Goal: Complete application form

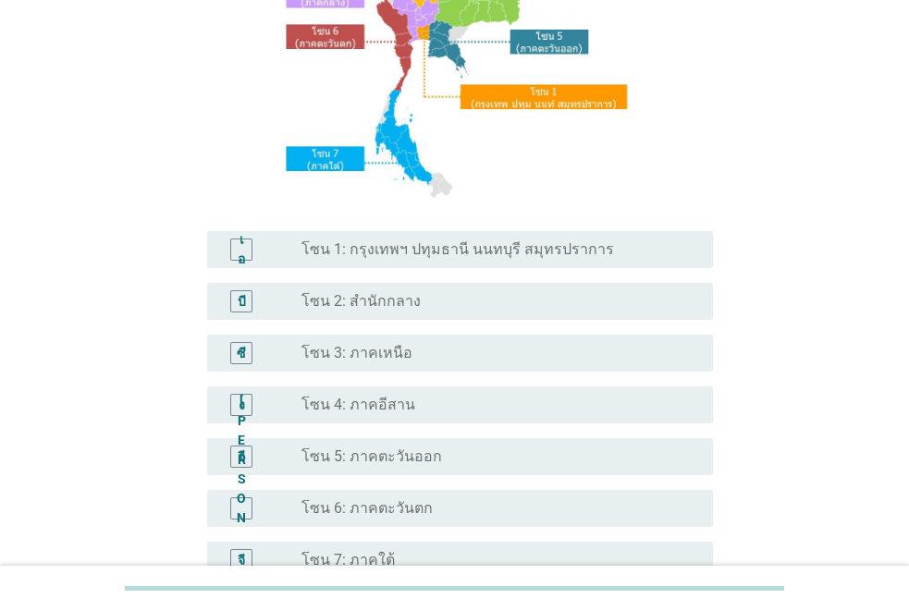
scroll to position [278, 0]
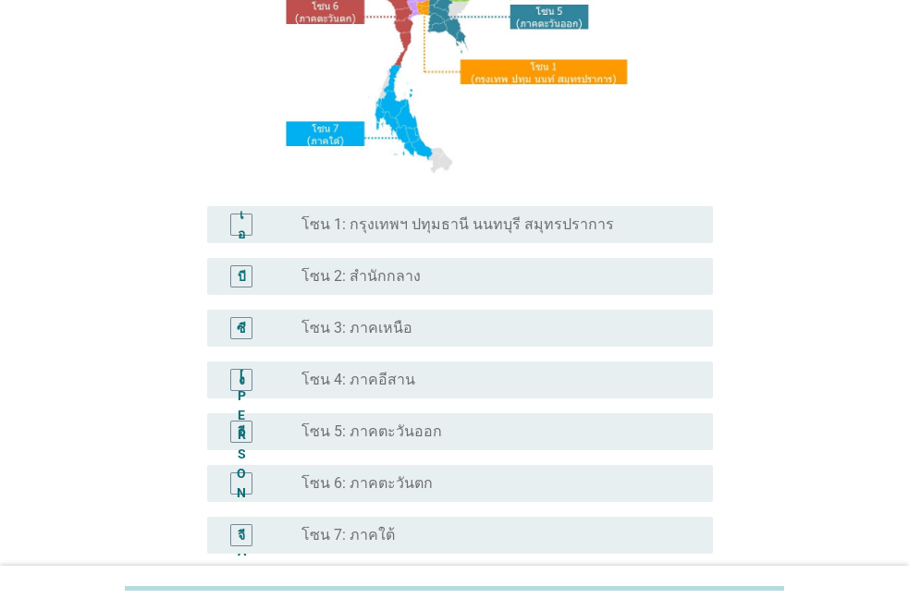
drag, startPoint x: 510, startPoint y: 229, endPoint x: 542, endPoint y: 247, distance: 37.3
click at [509, 229] on font "โซน 1: กรุงเทพฯ ปทุมธานี นนทบุรี สมุทรปราการ" at bounding box center [458, 225] width 313 height 18
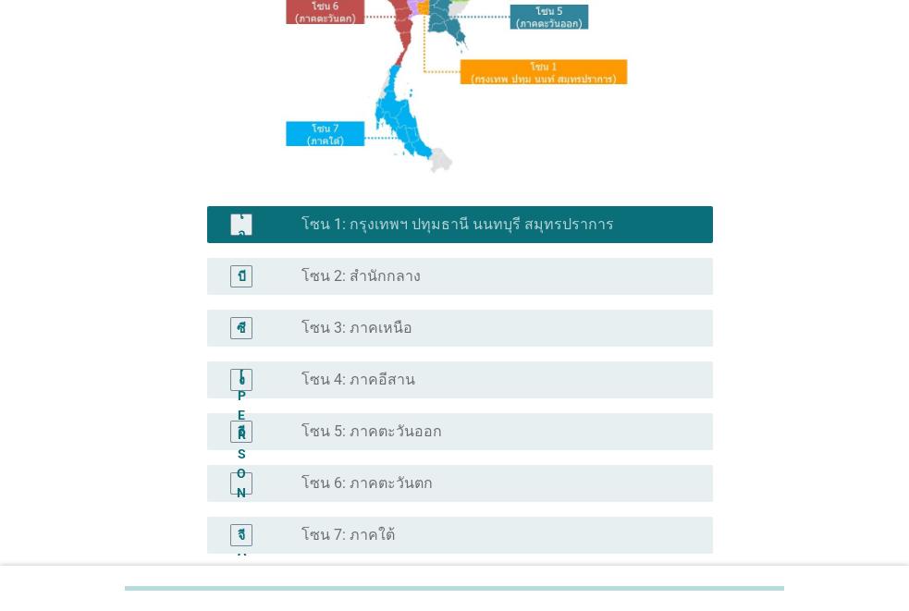
scroll to position [458, 0]
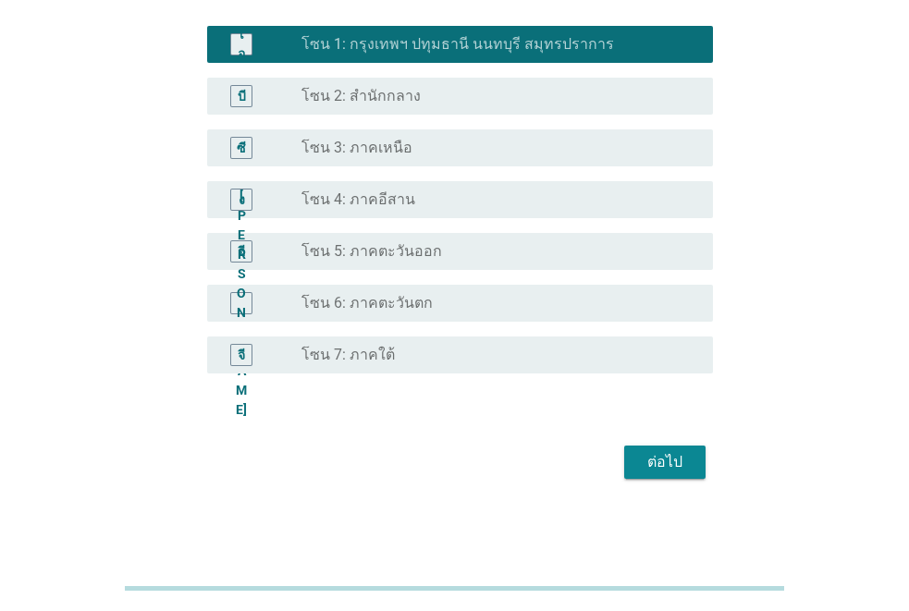
click at [669, 473] on font "ต่อไป" at bounding box center [665, 462] width 35 height 22
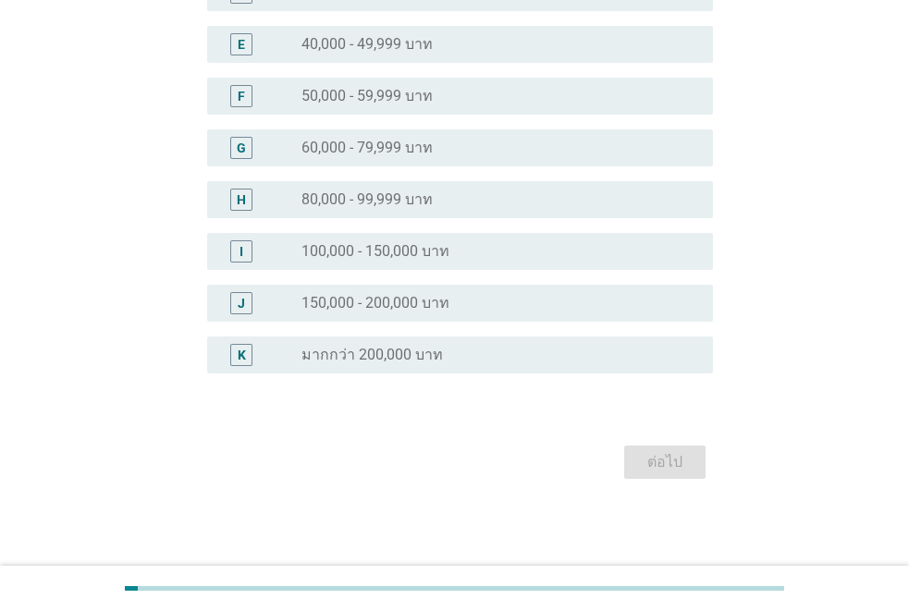
scroll to position [0, 0]
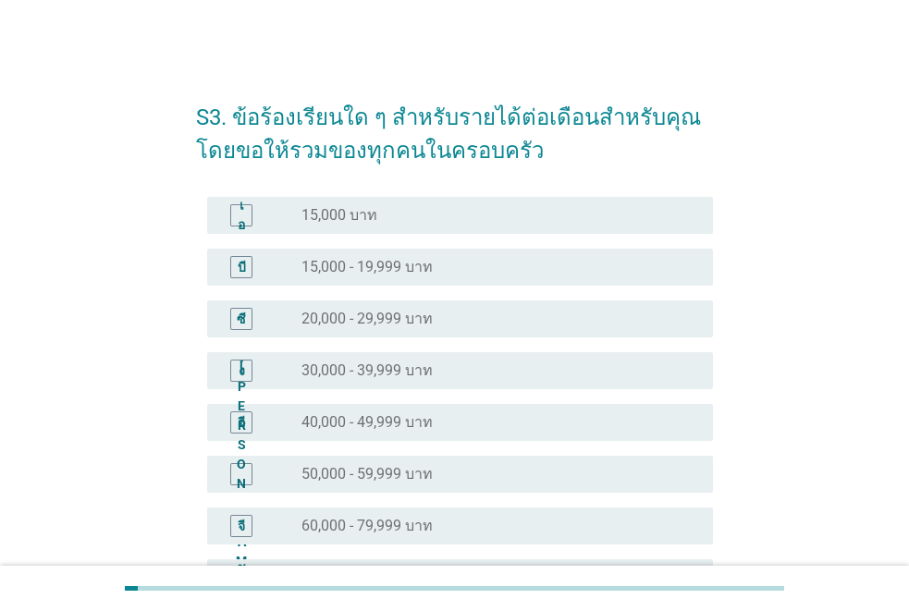
click at [389, 380] on div "ปุ่มวิทยุ[PERSON_NAME]เลือก 30,000 - 39,999 บาท" at bounding box center [500, 371] width 397 height 22
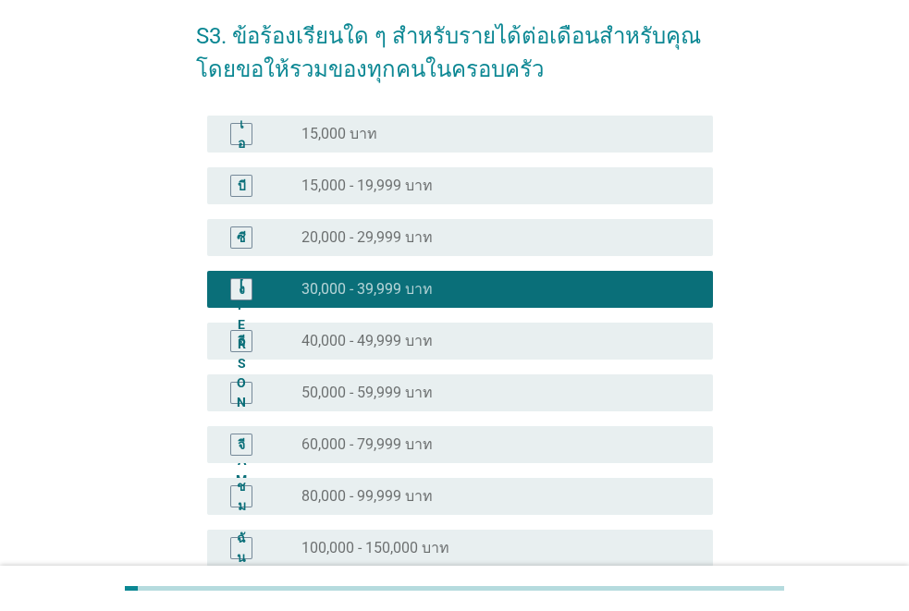
scroll to position [370, 0]
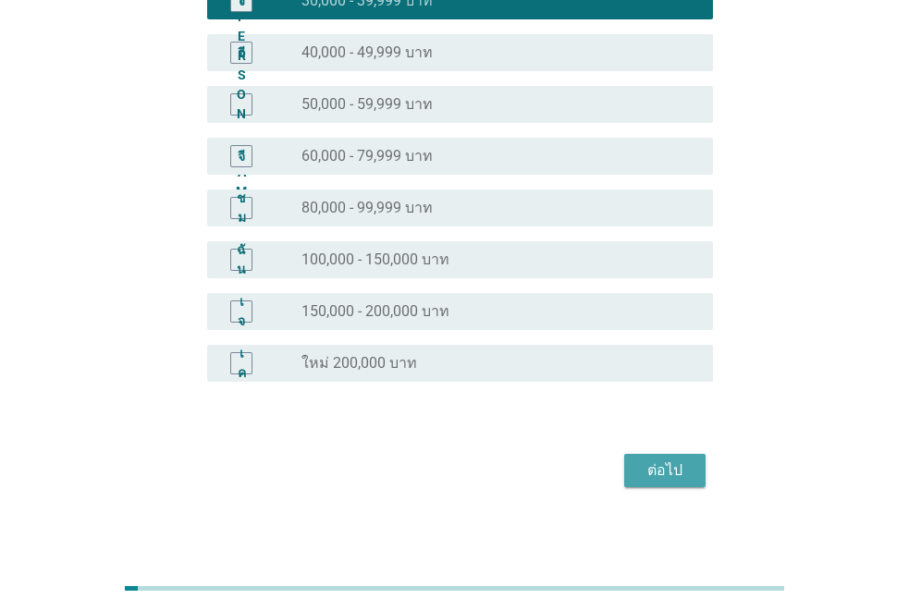
click at [640, 475] on div "ต่อไป" at bounding box center [665, 471] width 52 height 22
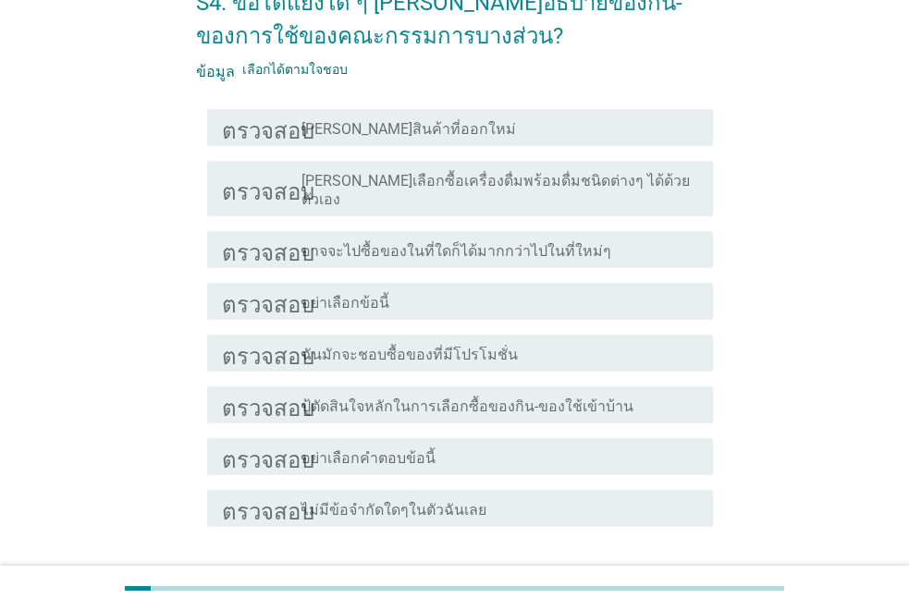
scroll to position [185, 0]
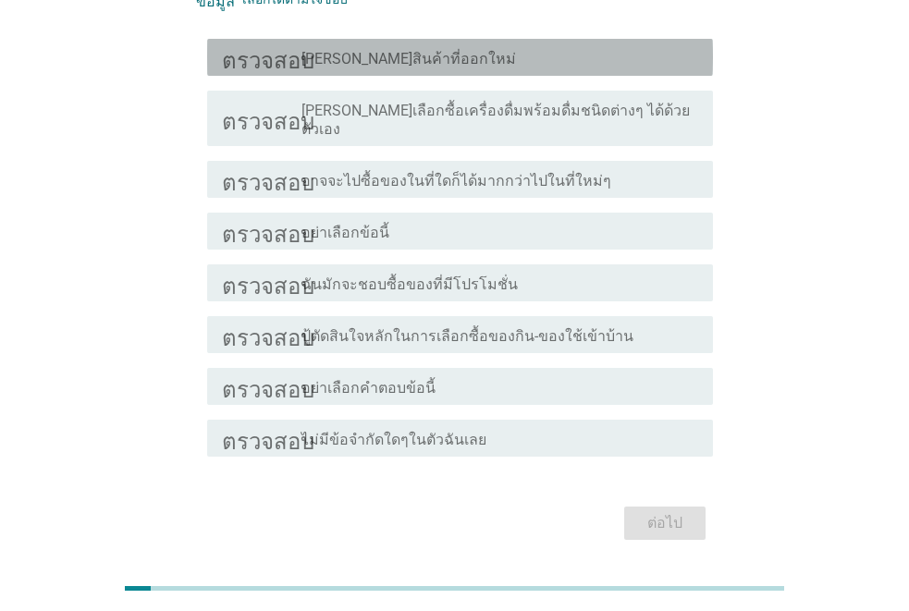
click at [392, 59] on font "[PERSON_NAME]สินค้าที่ออกใหม่" at bounding box center [409, 59] width 215 height 18
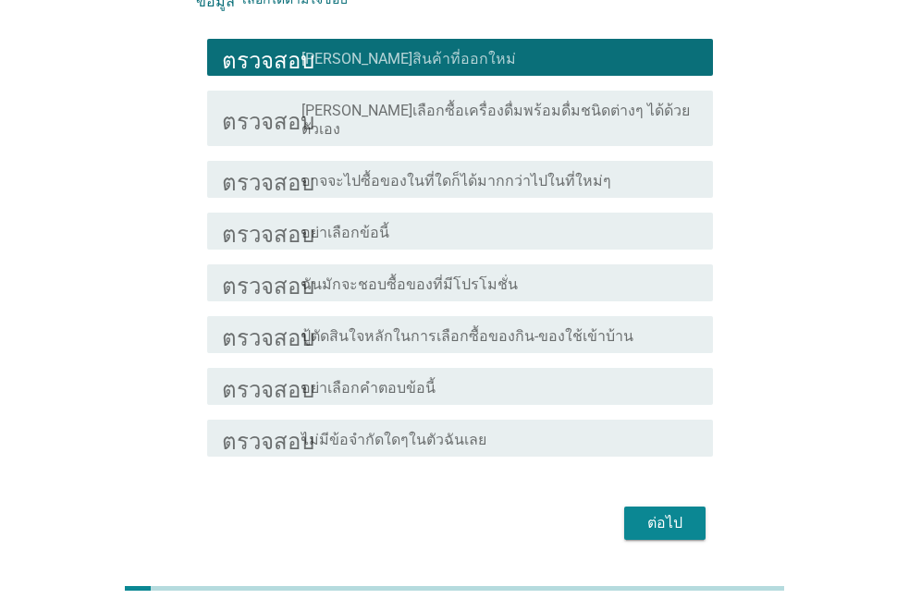
click at [664, 514] on font "ต่อไป" at bounding box center [665, 523] width 35 height 18
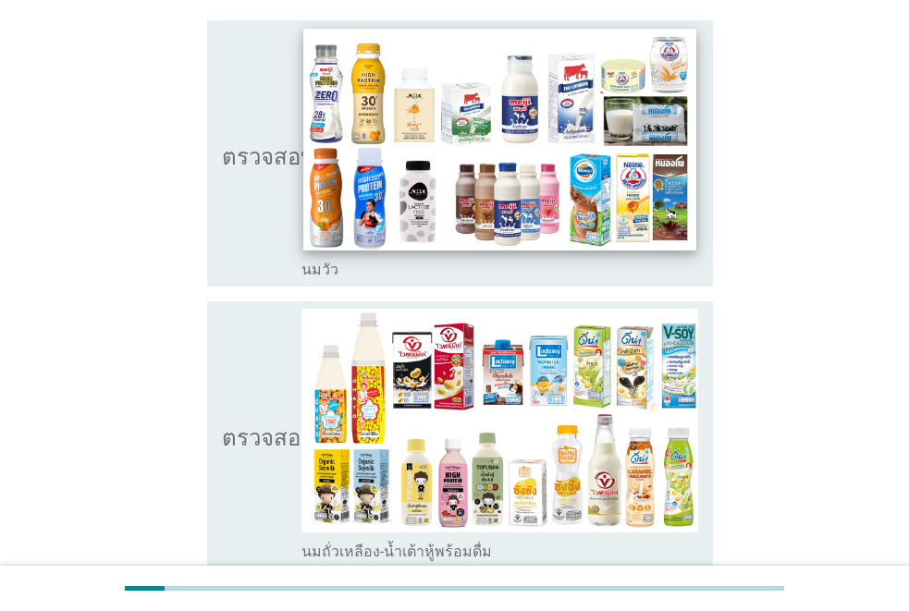
scroll to position [278, 0]
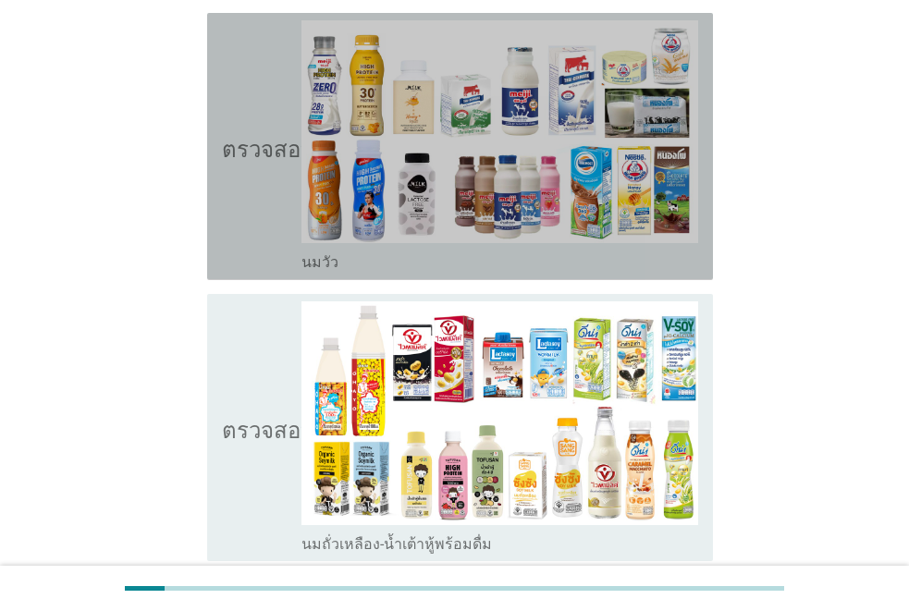
click at [254, 120] on icon "ตรวจสอบ" at bounding box center [268, 146] width 93 height 253
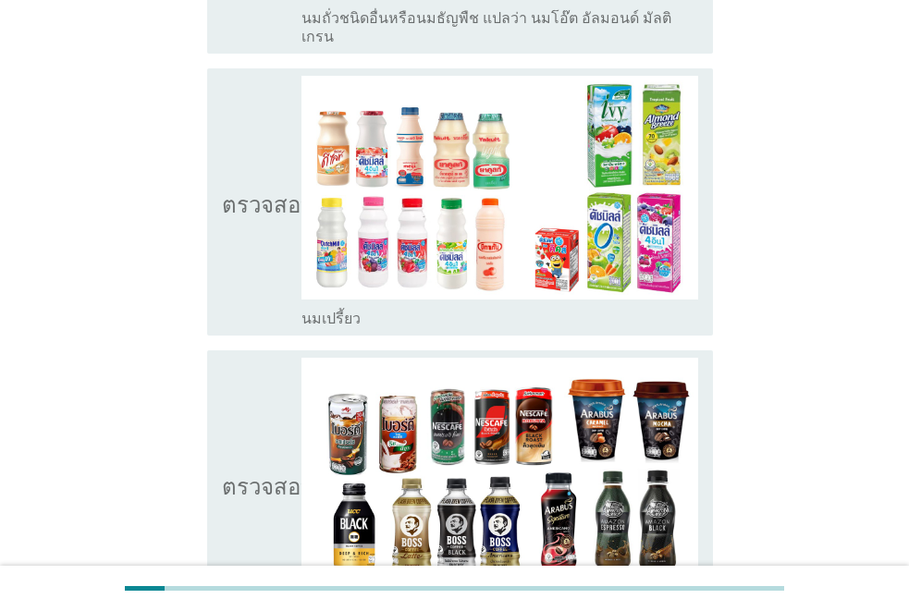
scroll to position [1110, 0]
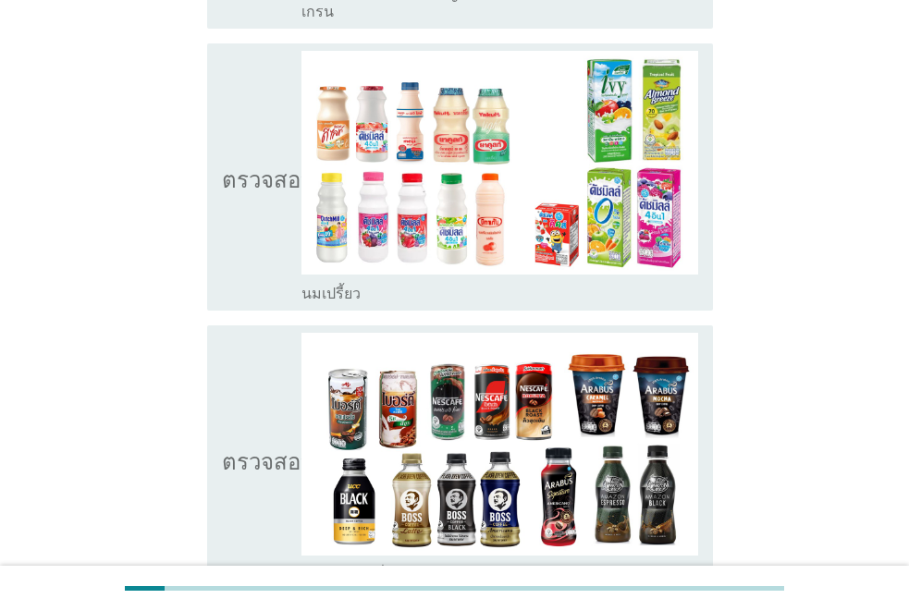
click at [247, 220] on icon "ตรวจสอบ" at bounding box center [268, 177] width 93 height 253
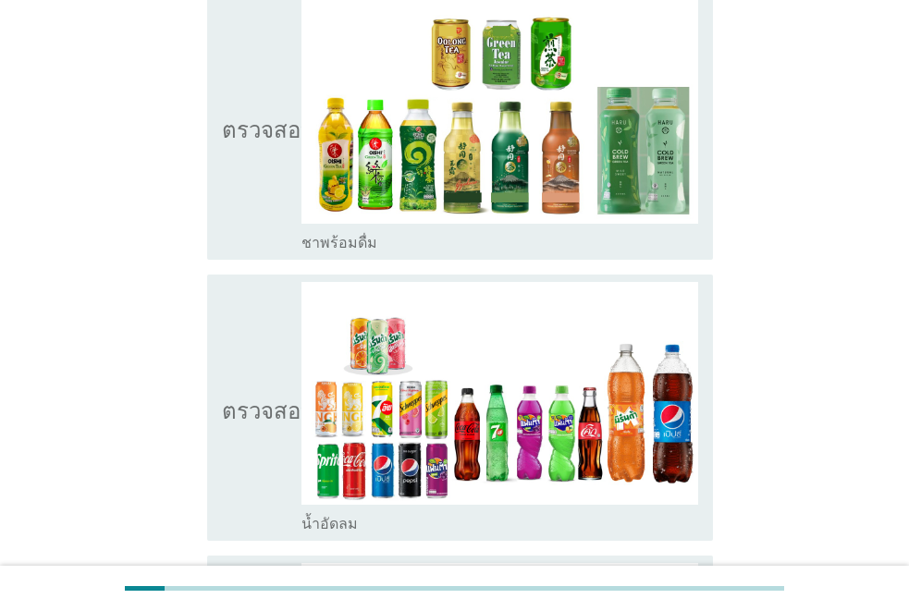
scroll to position [1758, 0]
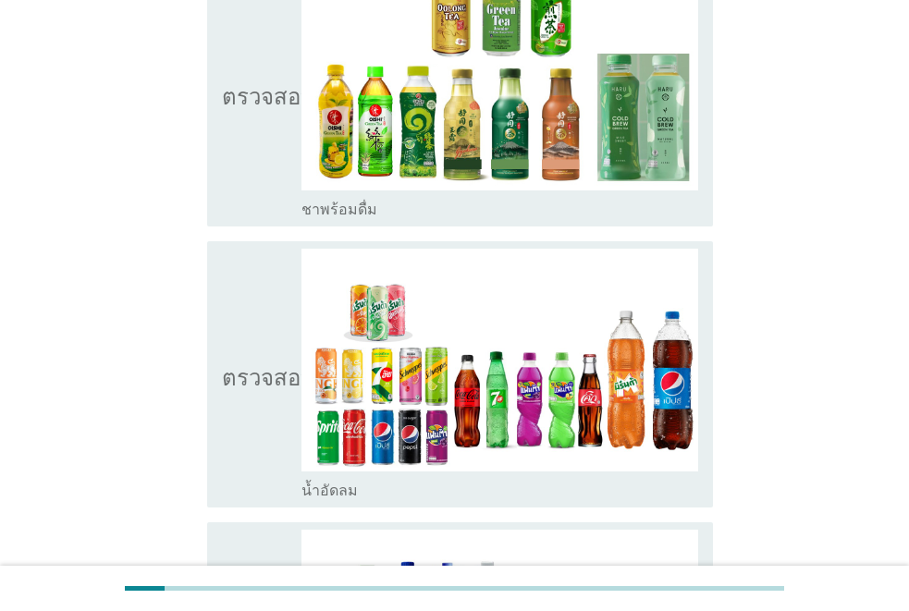
click at [269, 133] on icon "ตรวจสอบ" at bounding box center [268, 93] width 93 height 253
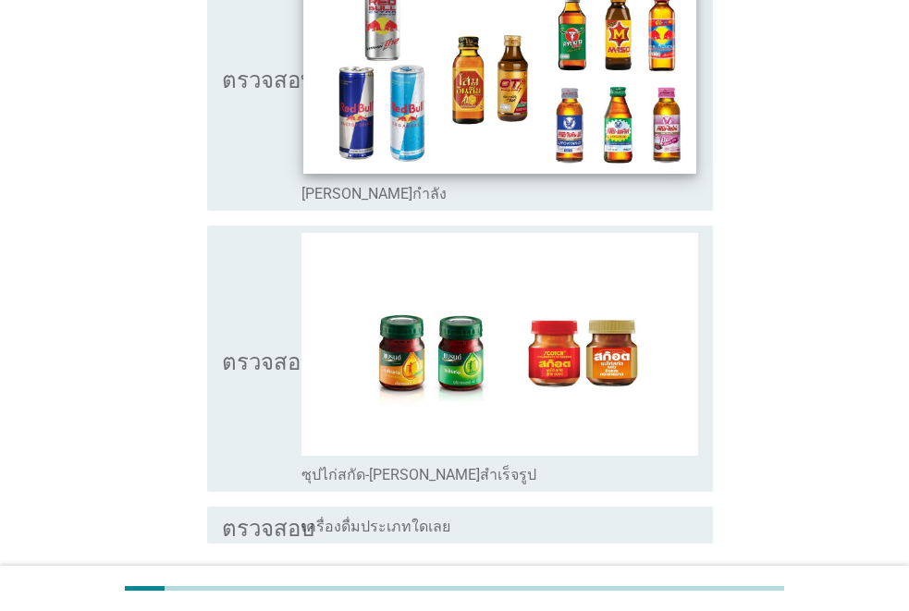
scroll to position [3843, 0]
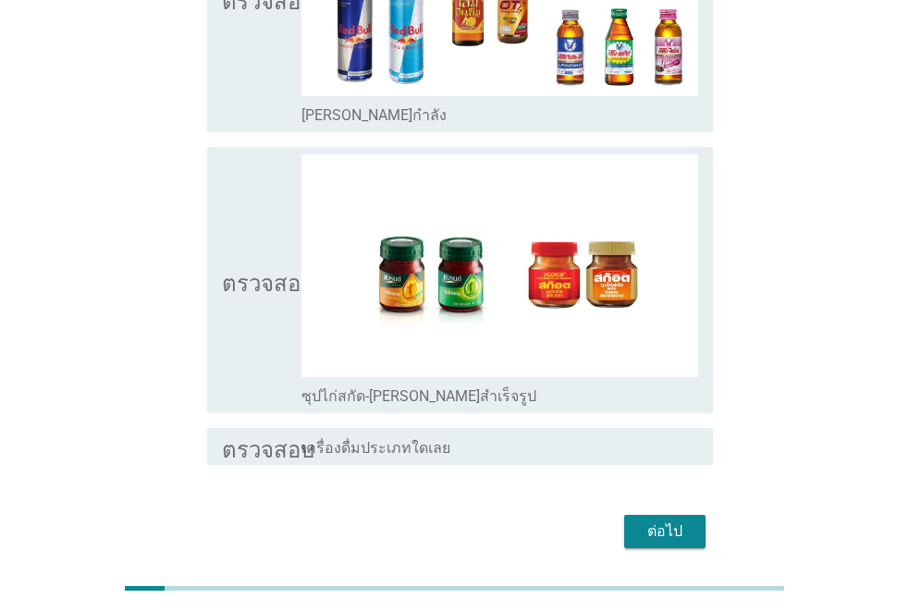
click at [670, 523] on font "ต่อไป" at bounding box center [665, 532] width 35 height 18
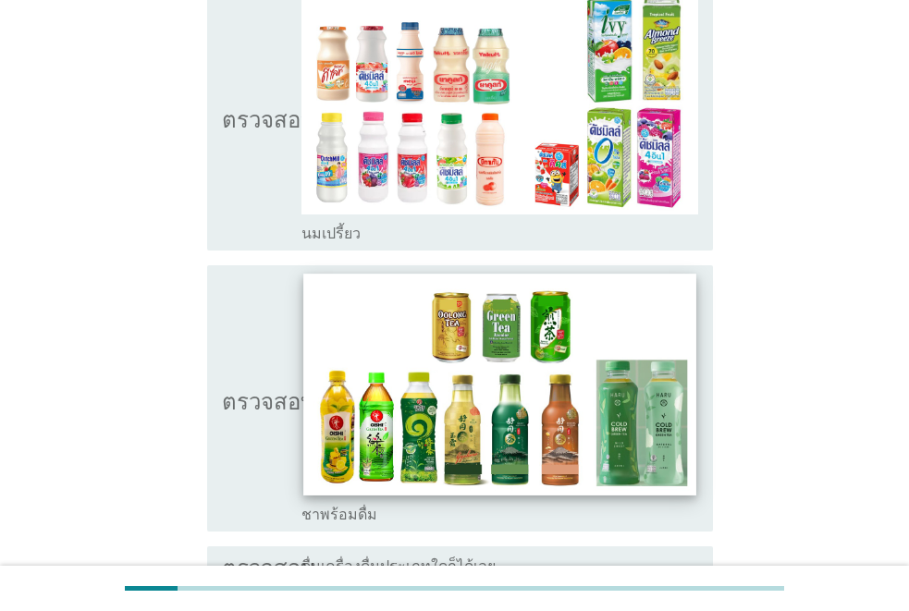
scroll to position [555, 0]
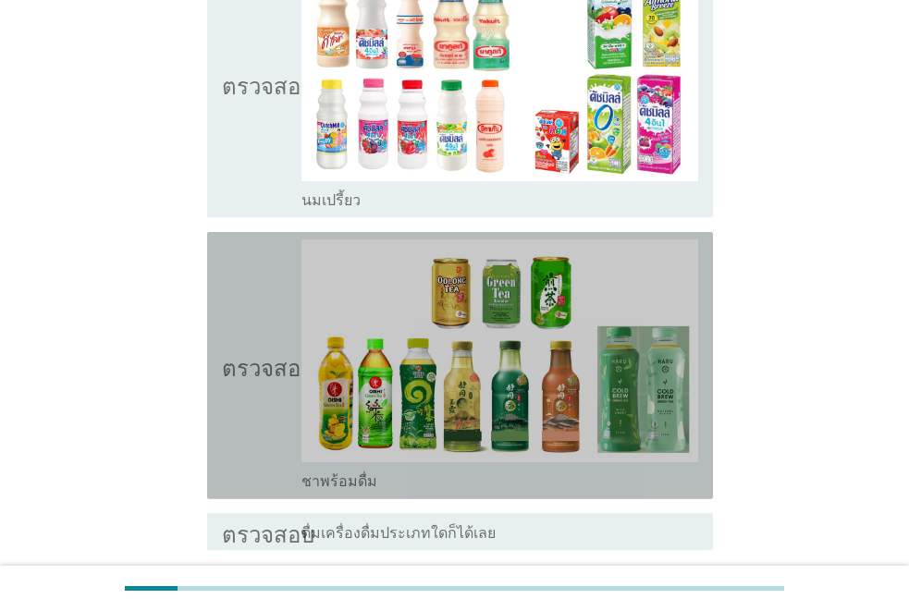
click at [269, 382] on icon "ตรวจสอบ" at bounding box center [268, 366] width 93 height 253
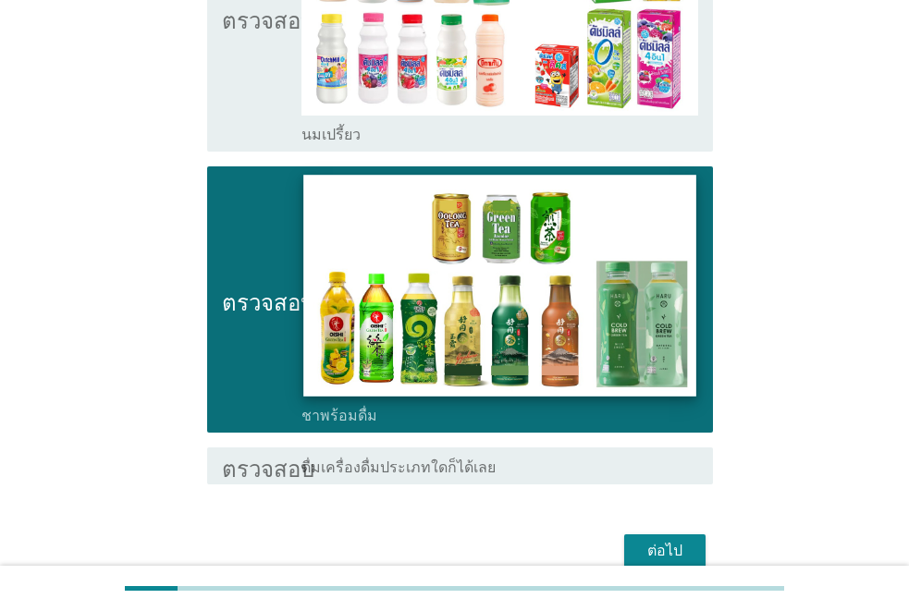
scroll to position [677, 0]
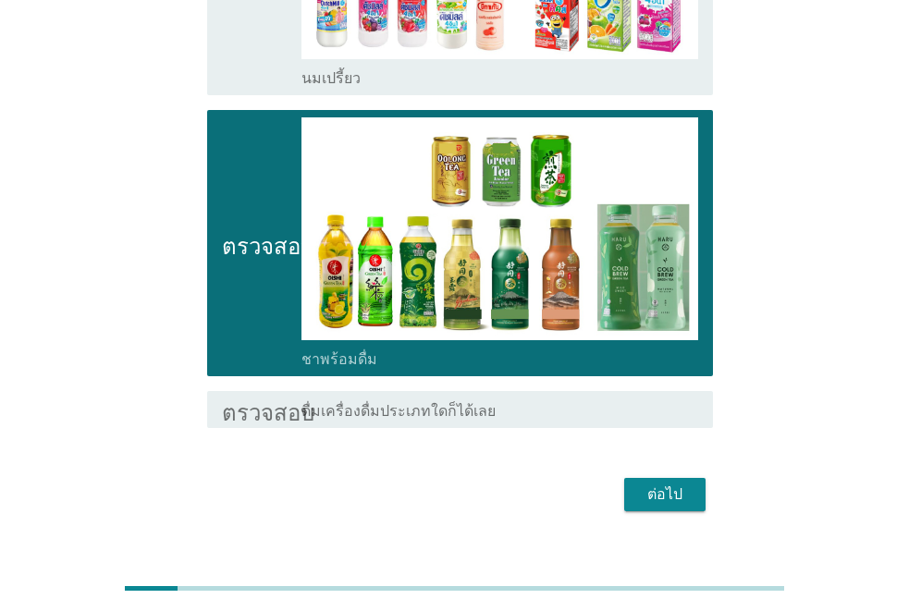
click at [672, 486] on font "ต่อไป" at bounding box center [665, 495] width 35 height 18
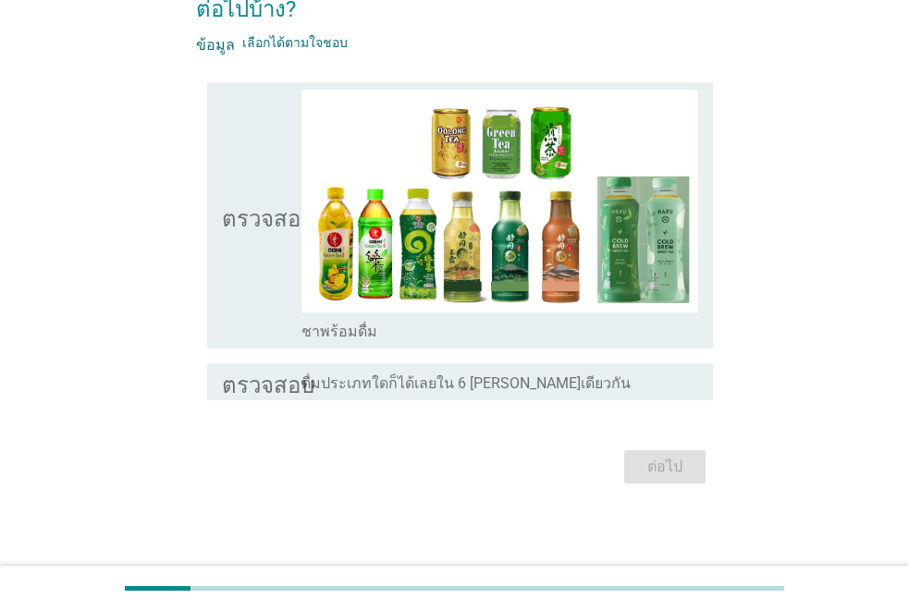
scroll to position [147, 0]
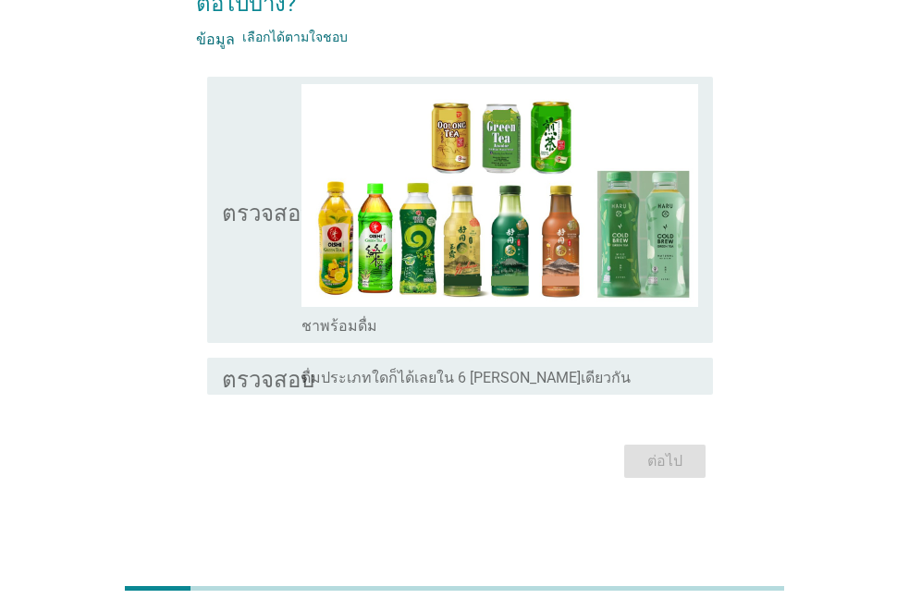
click at [253, 263] on icon "ตรวจสอบ" at bounding box center [268, 210] width 93 height 253
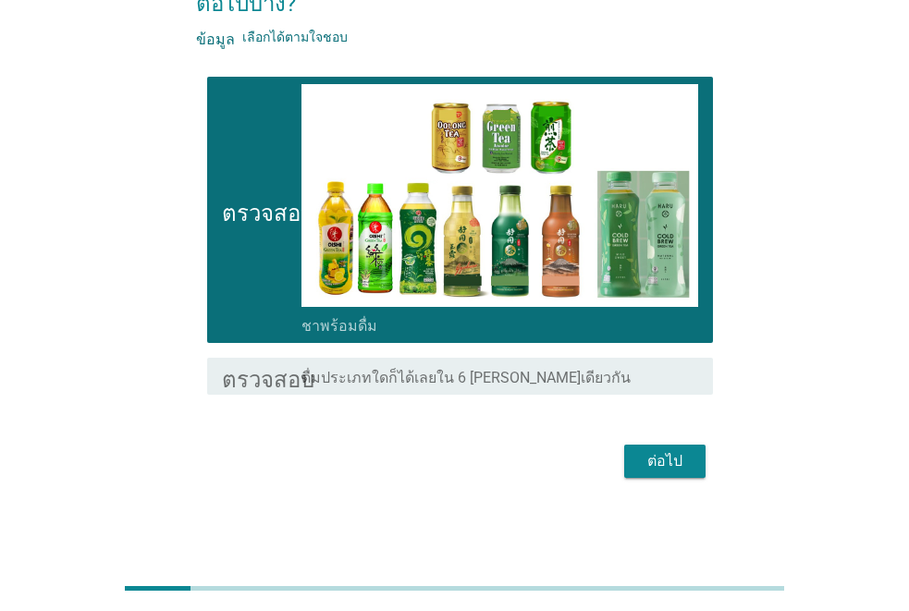
click at [646, 465] on div "ต่อไป" at bounding box center [665, 462] width 52 height 22
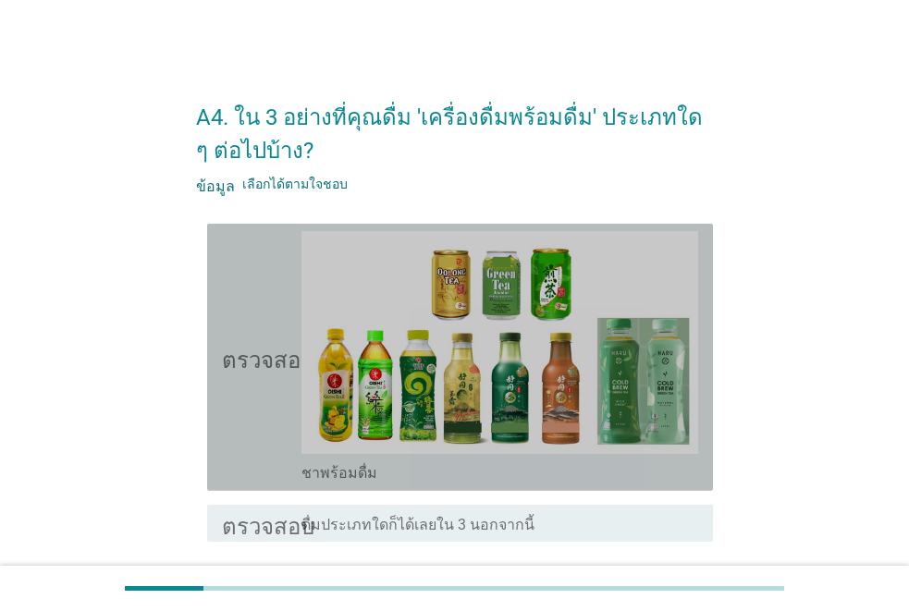
click at [242, 313] on icon "ตรวจสอบ" at bounding box center [268, 357] width 93 height 253
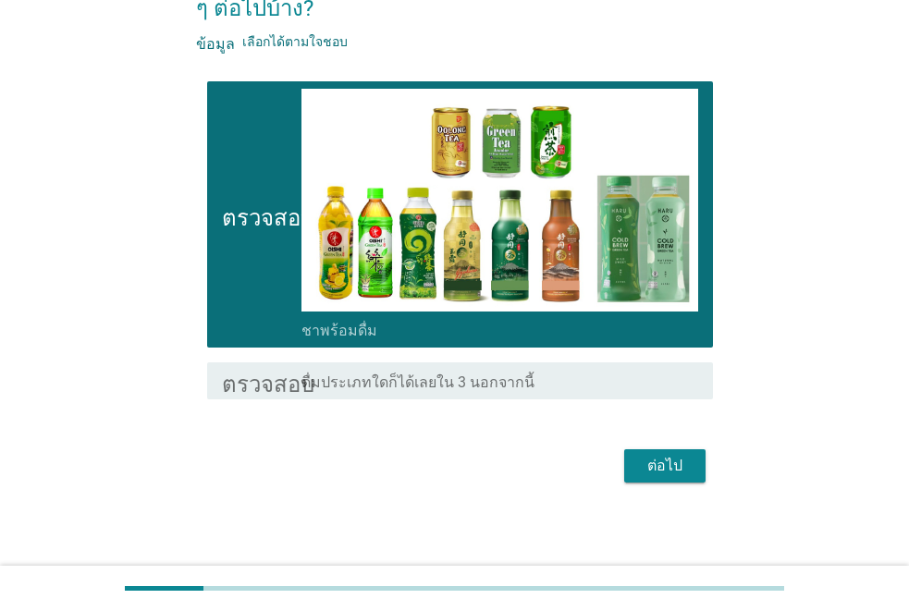
scroll to position [147, 0]
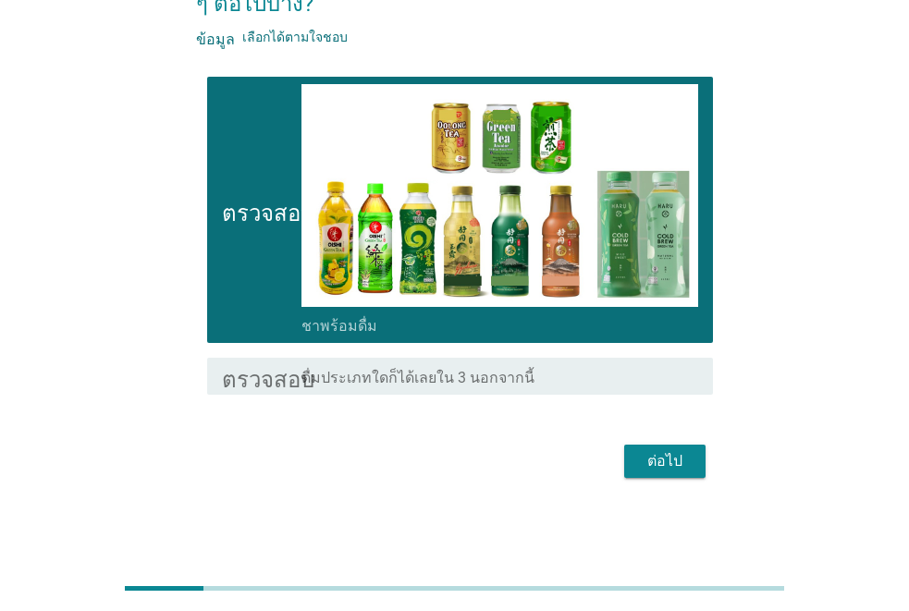
click at [689, 461] on div "ต่อไป" at bounding box center [665, 462] width 52 height 22
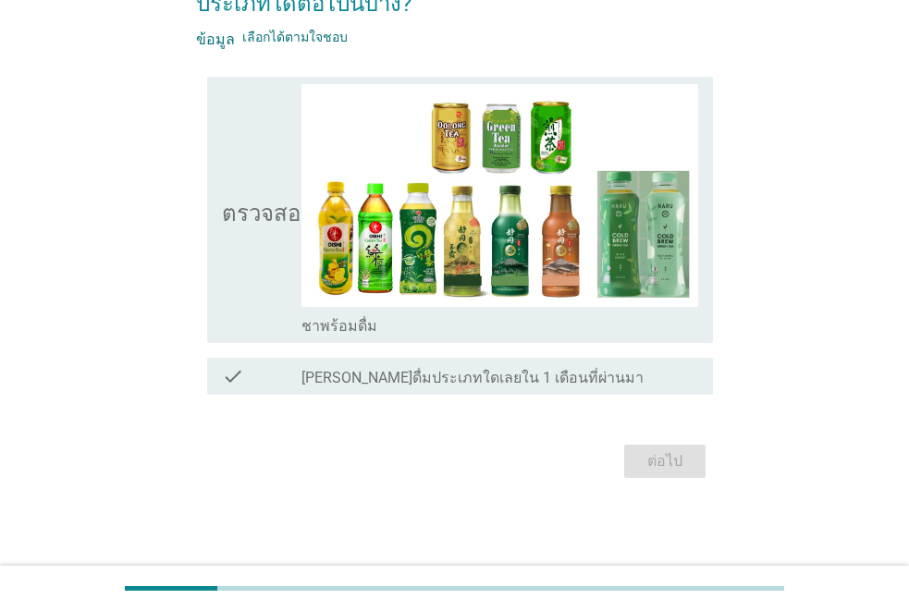
scroll to position [0, 0]
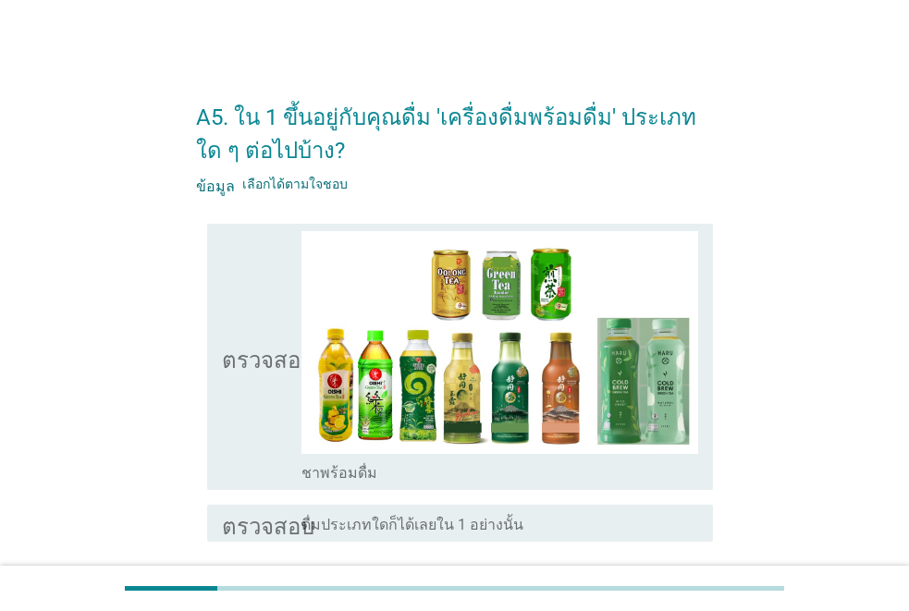
click at [246, 355] on font "ตรวจสอบ" at bounding box center [268, 357] width 93 height 22
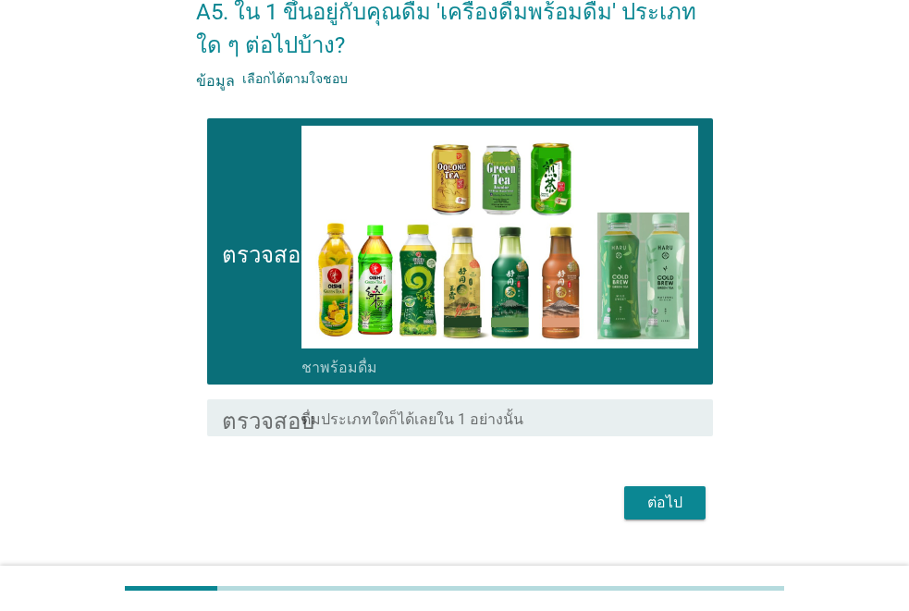
scroll to position [147, 0]
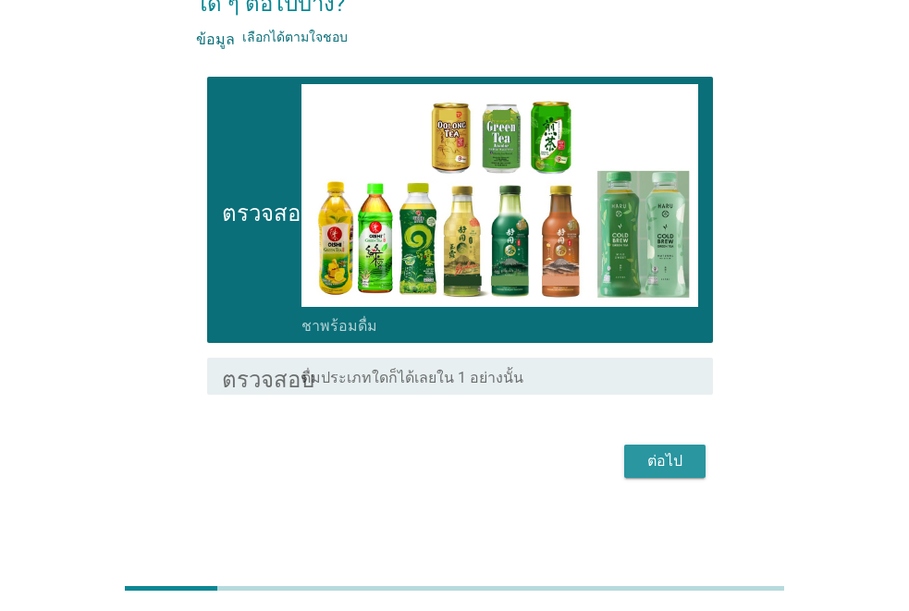
click at [632, 472] on button "ต่อไป" at bounding box center [664, 461] width 81 height 33
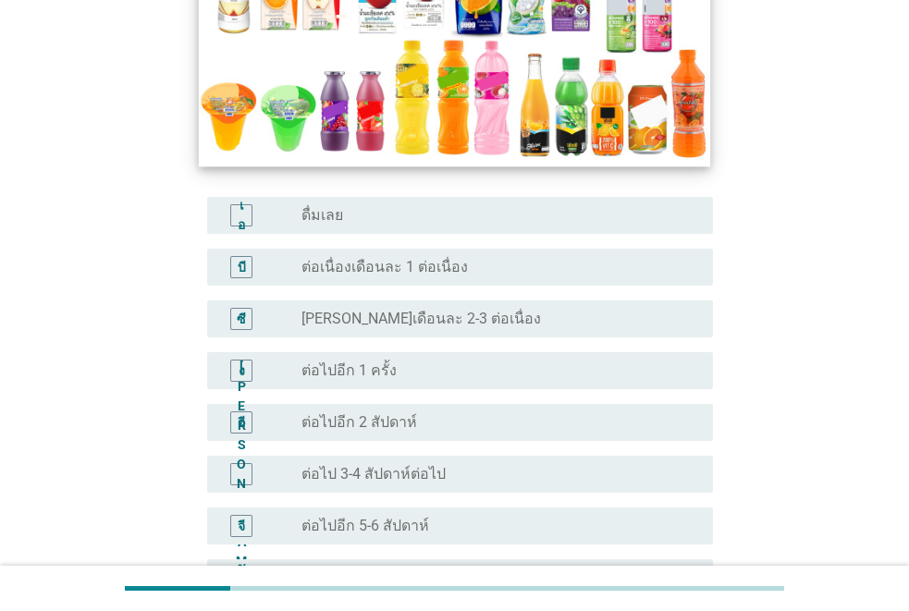
scroll to position [370, 0]
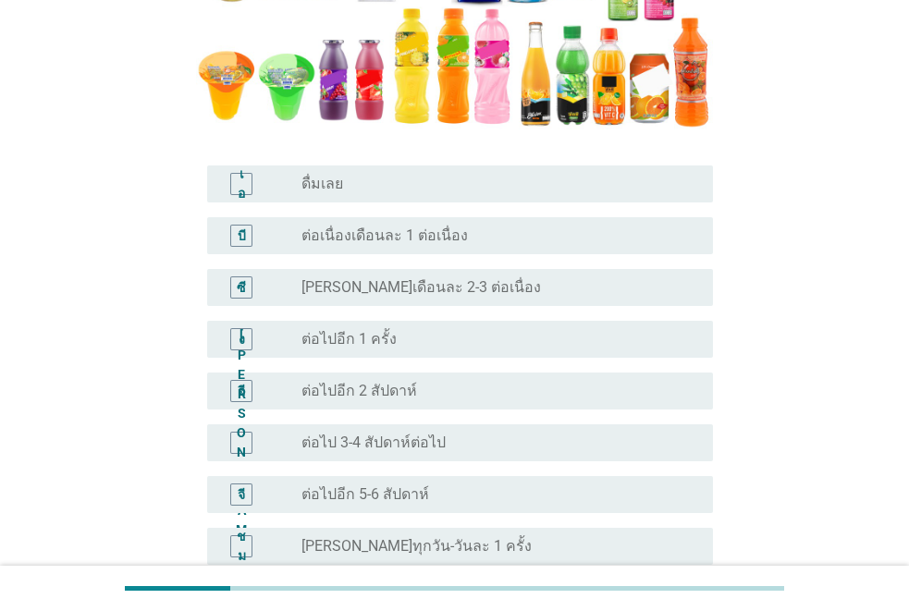
click at [395, 193] on div "ปุ่มวิทยุ[PERSON_NAME]เลือก ดื่มเลย" at bounding box center [493, 184] width 382 height 19
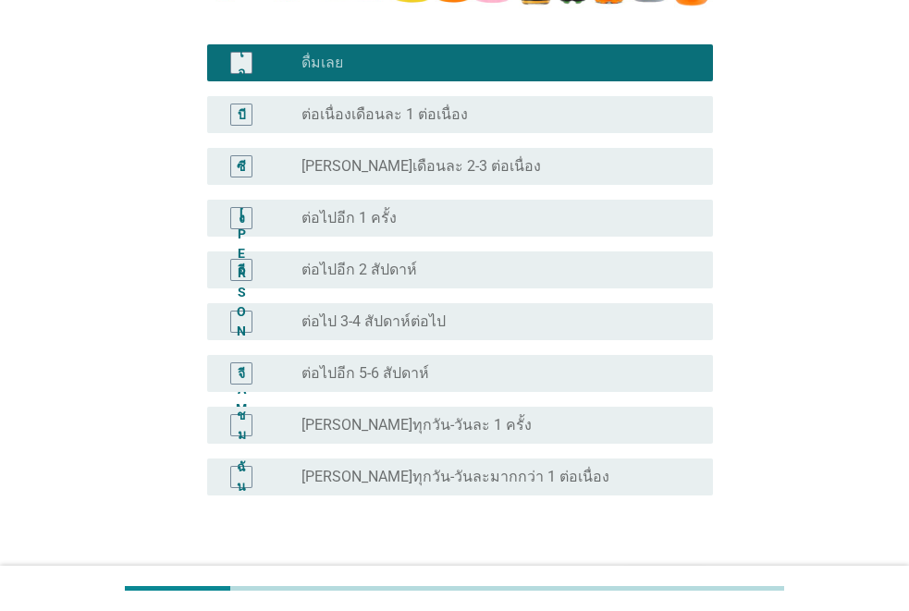
scroll to position [614, 0]
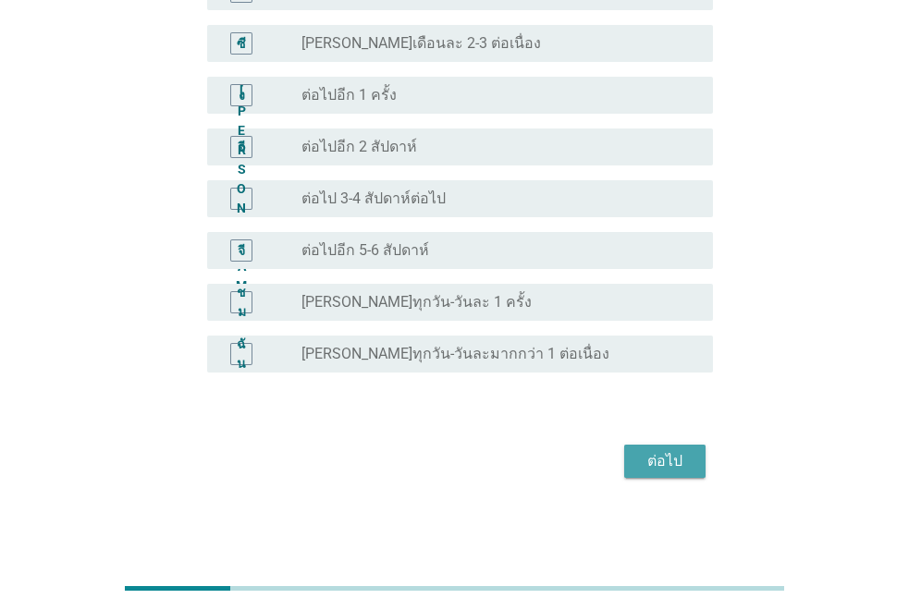
click at [660, 473] on font "ต่อไป" at bounding box center [665, 462] width 35 height 22
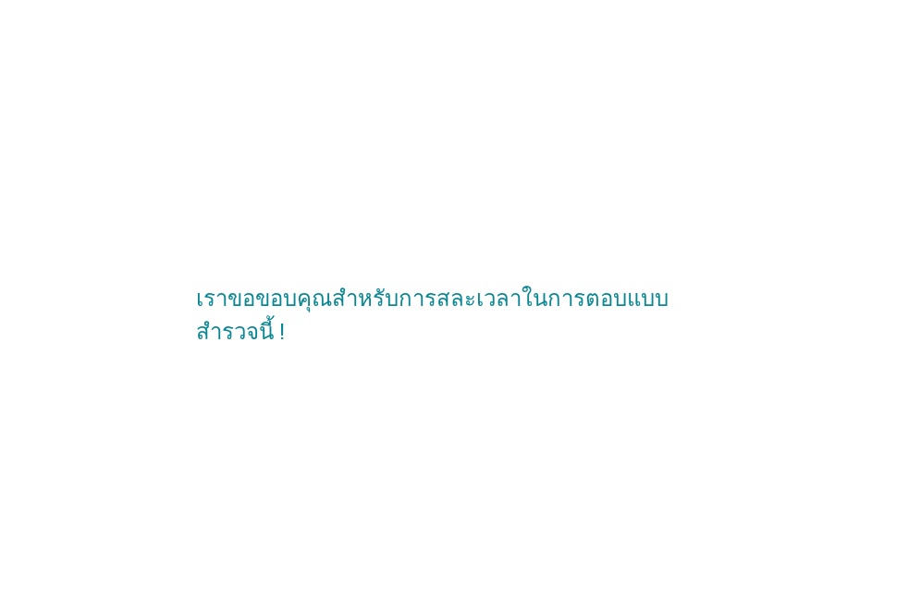
scroll to position [0, 0]
